Goal: Find specific page/section: Locate a particular part of the current website

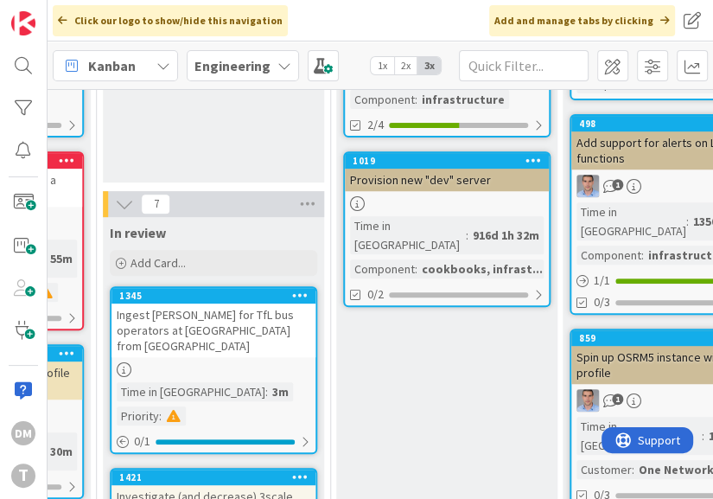
scroll to position [392, 651]
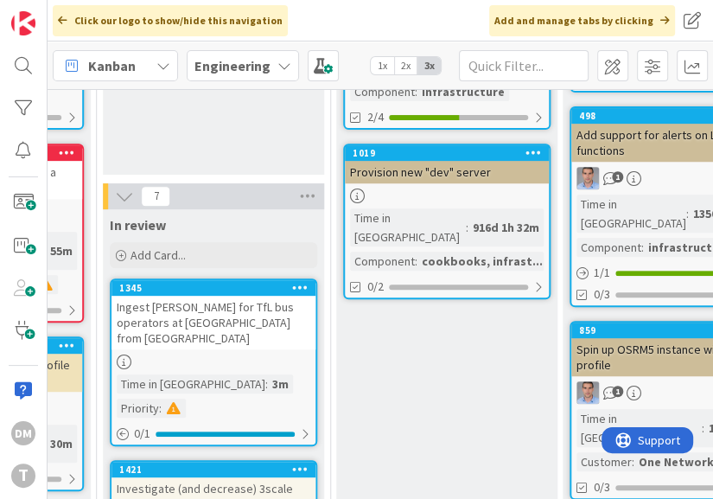
click at [215, 307] on div "Ingest [PERSON_NAME] for TfL bus operators at [GEOGRAPHIC_DATA] from [GEOGRAPHI…" at bounding box center [214, 323] width 204 height 54
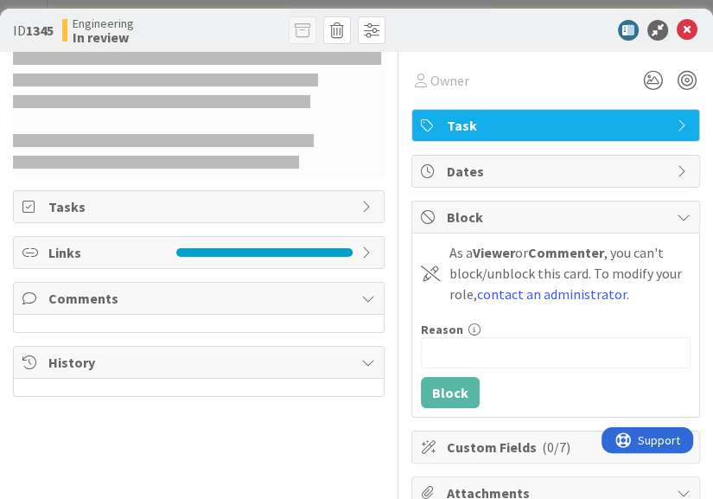
select select "xml"
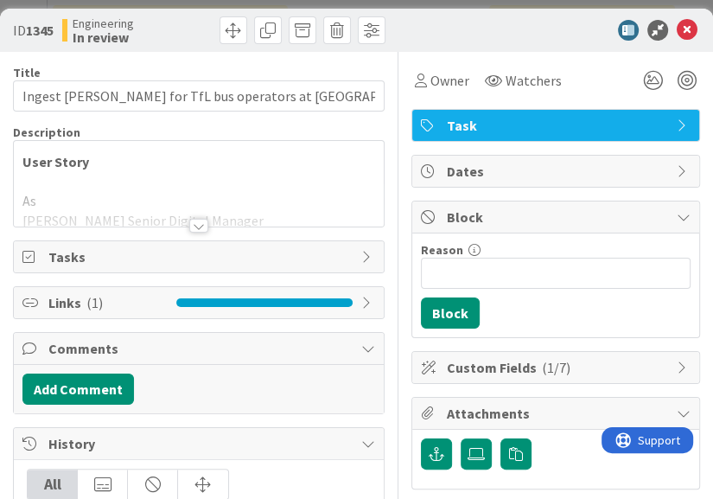
click at [196, 225] on div at bounding box center [198, 226] width 19 height 14
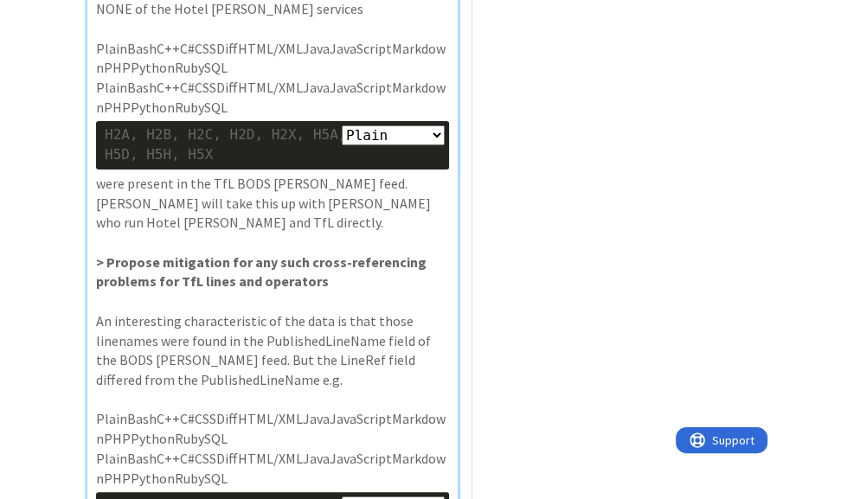
scroll to position [3537, 0]
